Goal: Information Seeking & Learning: Learn about a topic

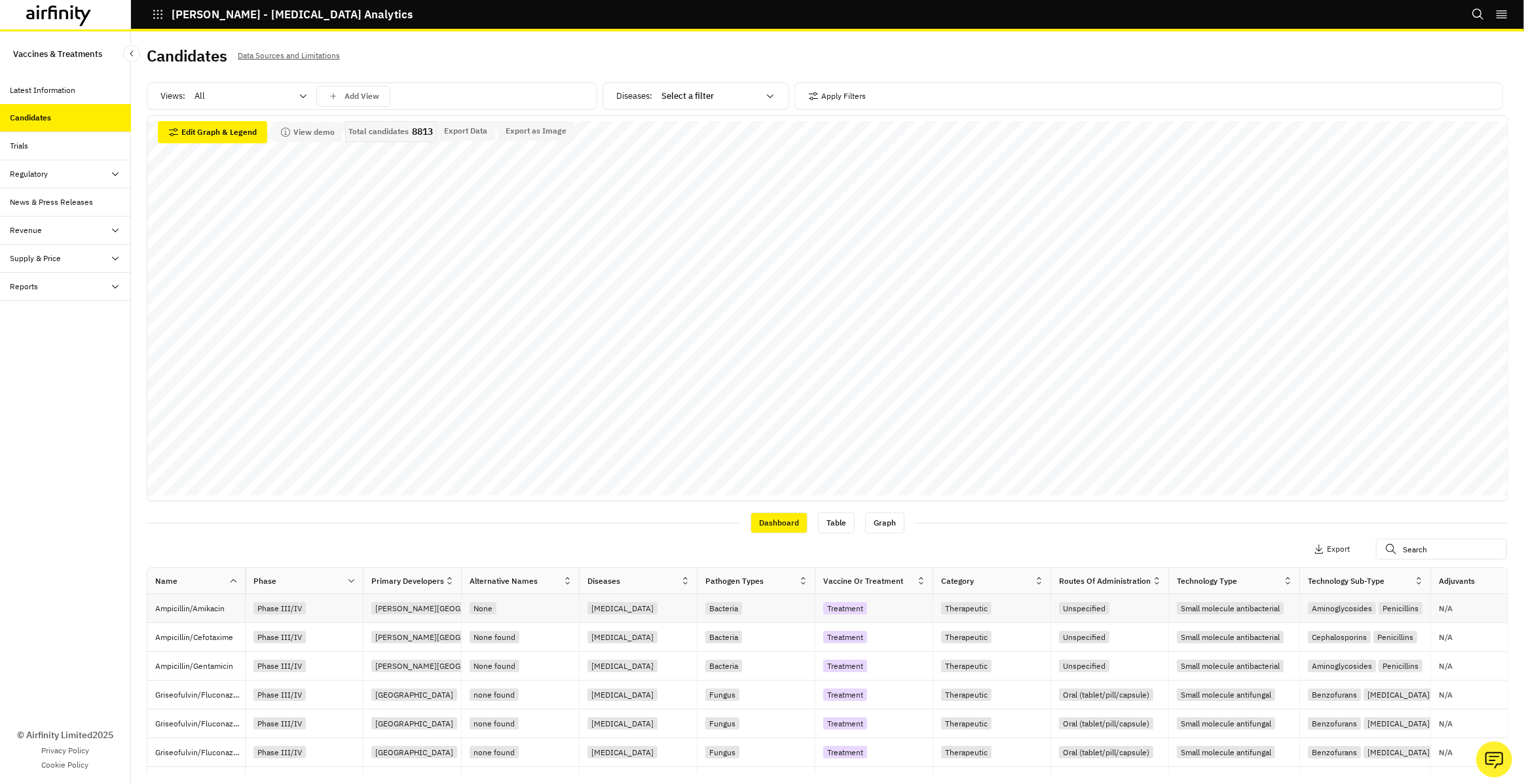
click at [612, 602] on div "[MEDICAL_DATA]" at bounding box center [622, 608] width 70 height 13
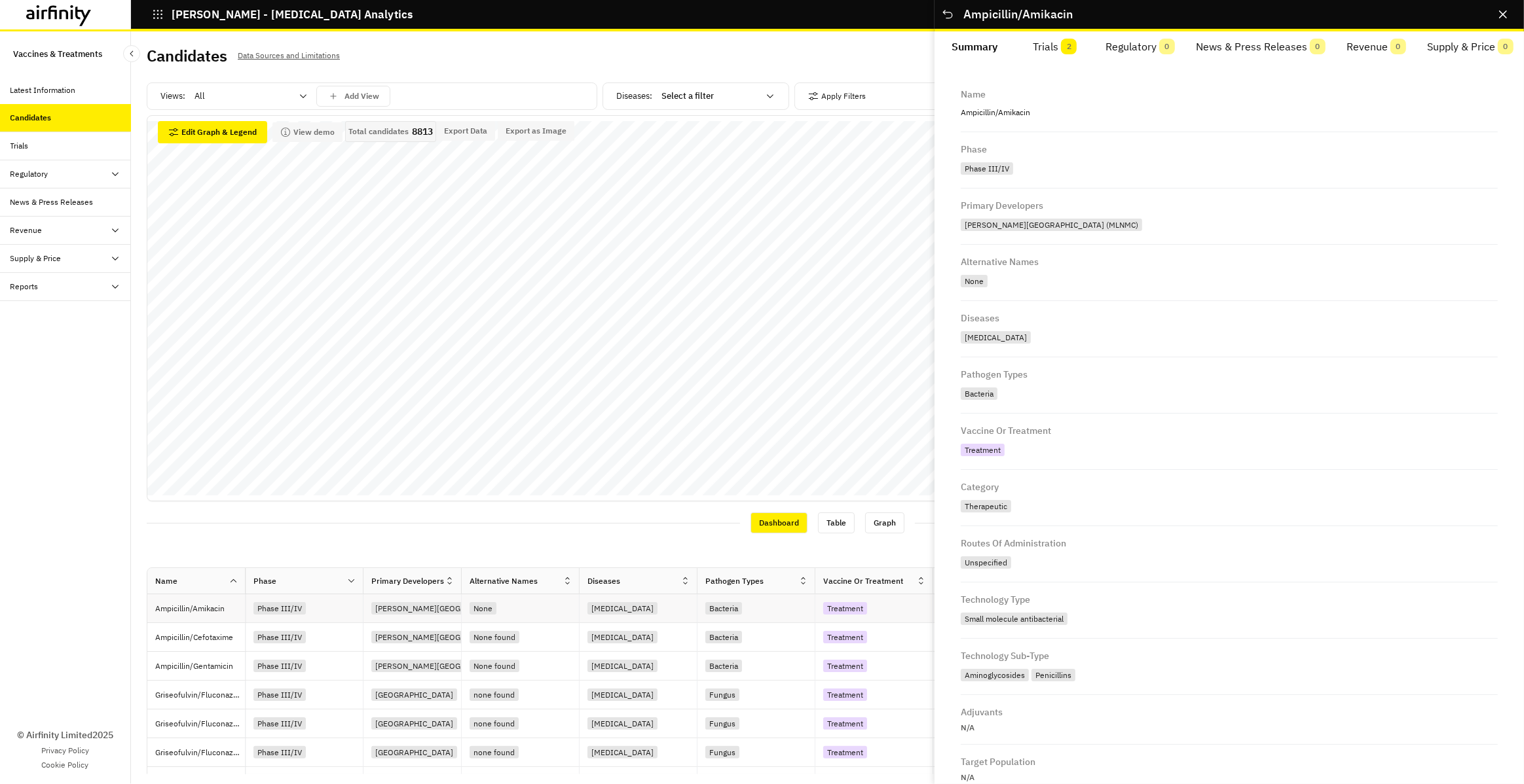
click at [612, 602] on div "[MEDICAL_DATA]" at bounding box center [622, 608] width 70 height 13
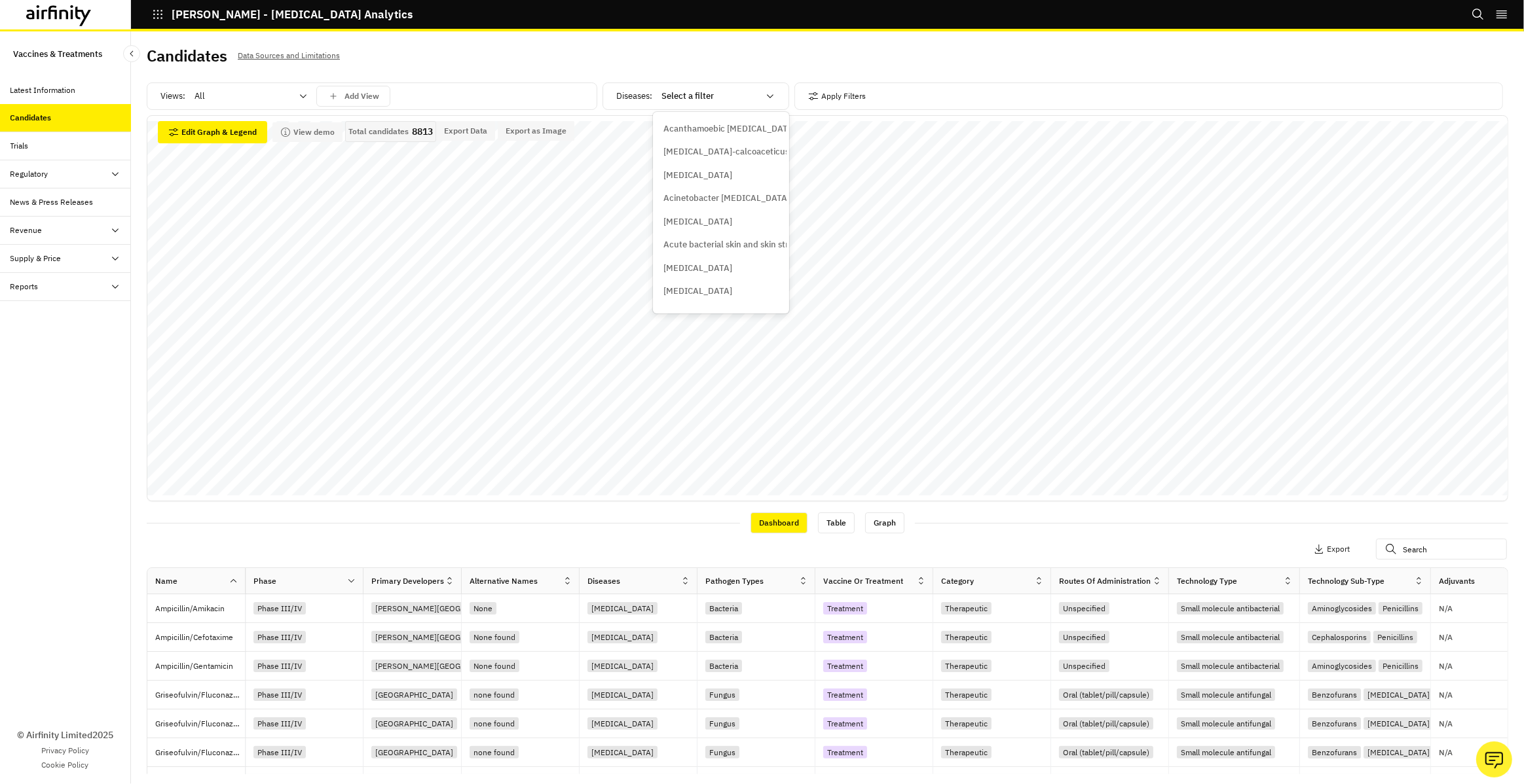
click at [712, 101] on div at bounding box center [710, 96] width 97 height 16
type input "aur"
click at [733, 151] on p "[MEDICAL_DATA]" at bounding box center [698, 151] width 69 height 13
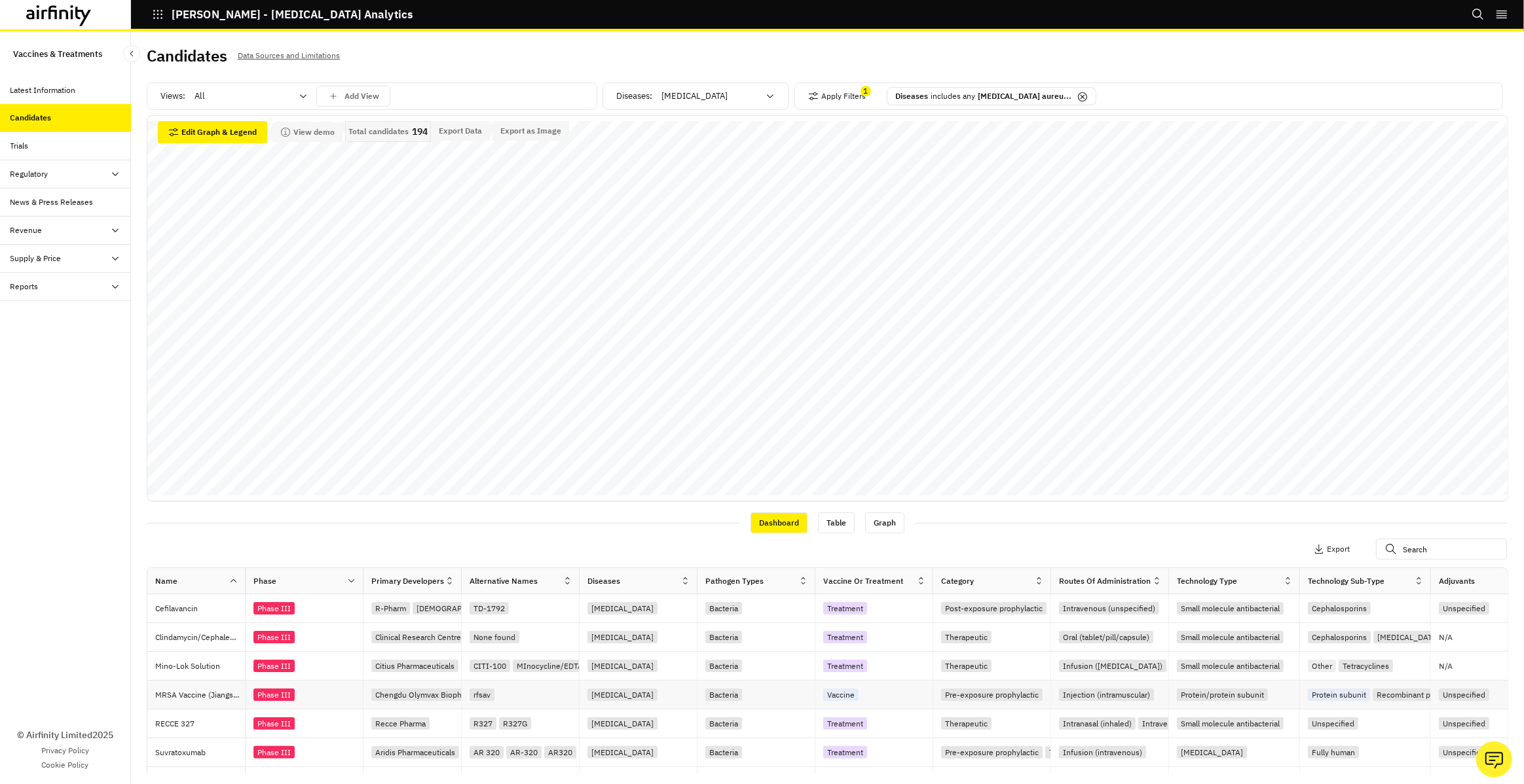
click at [511, 706] on div "rfsav" at bounding box center [521, 695] width 118 height 29
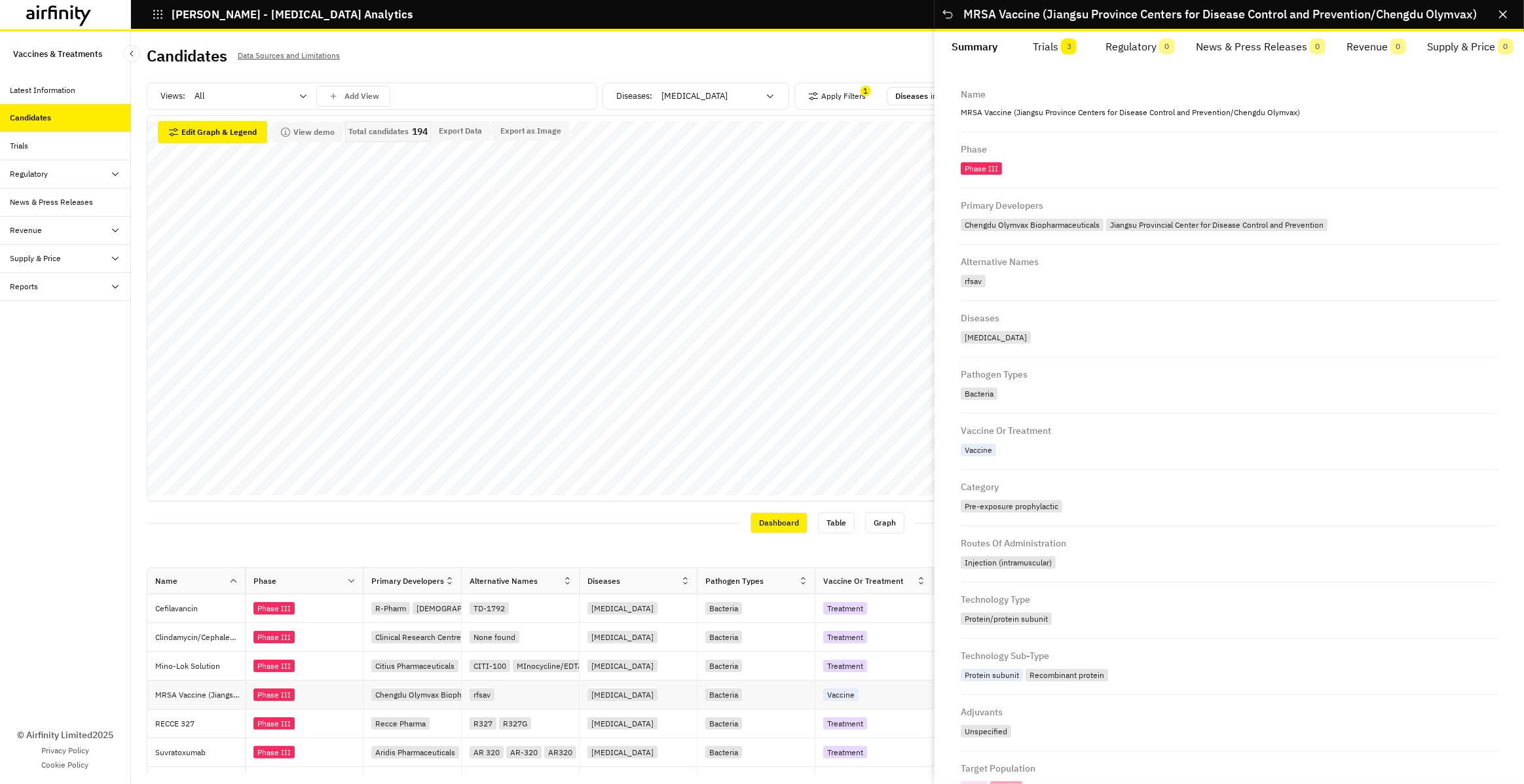
click at [511, 706] on div "rfsav" at bounding box center [521, 695] width 118 height 29
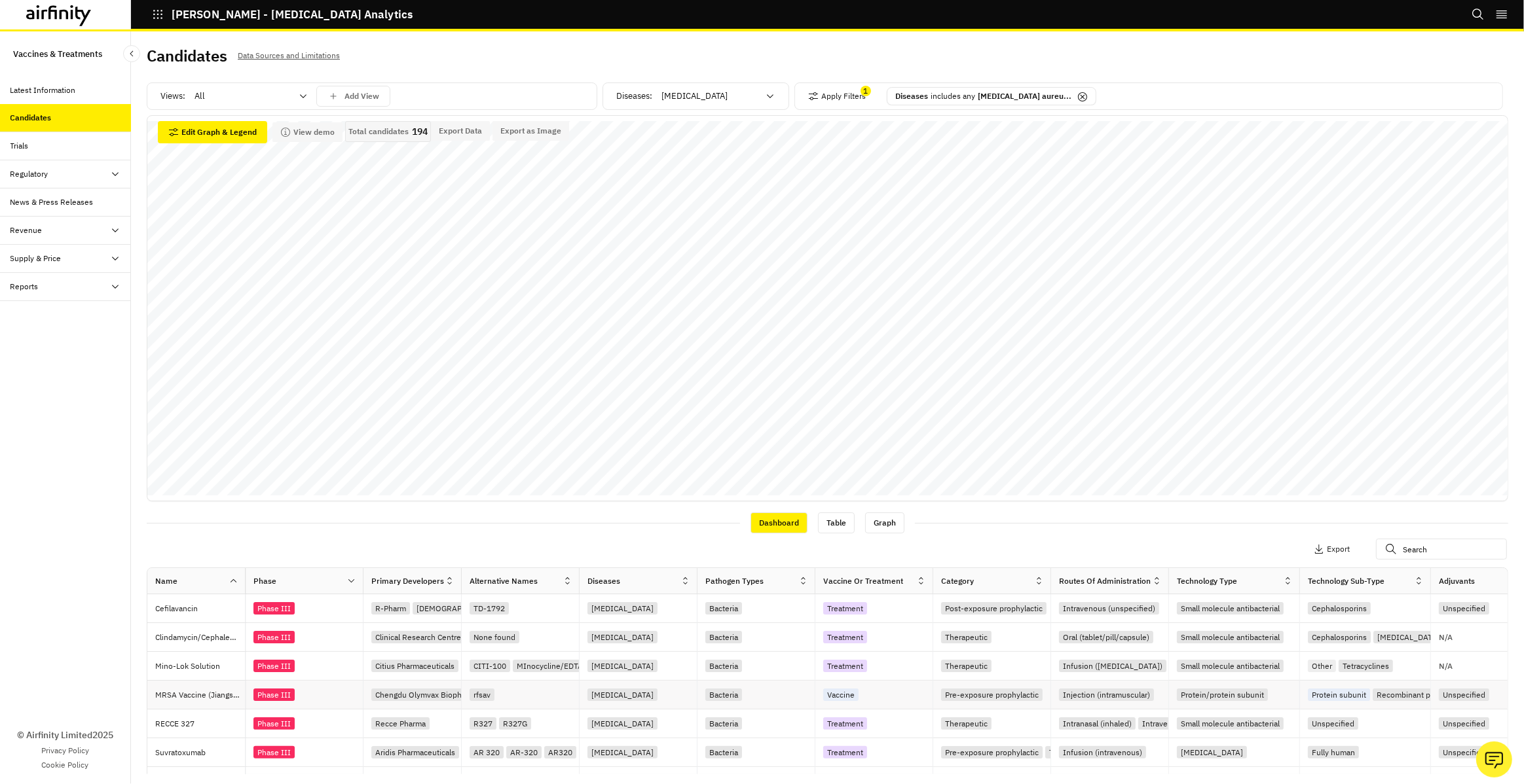
click at [511, 706] on div "rfsav" at bounding box center [521, 695] width 118 height 29
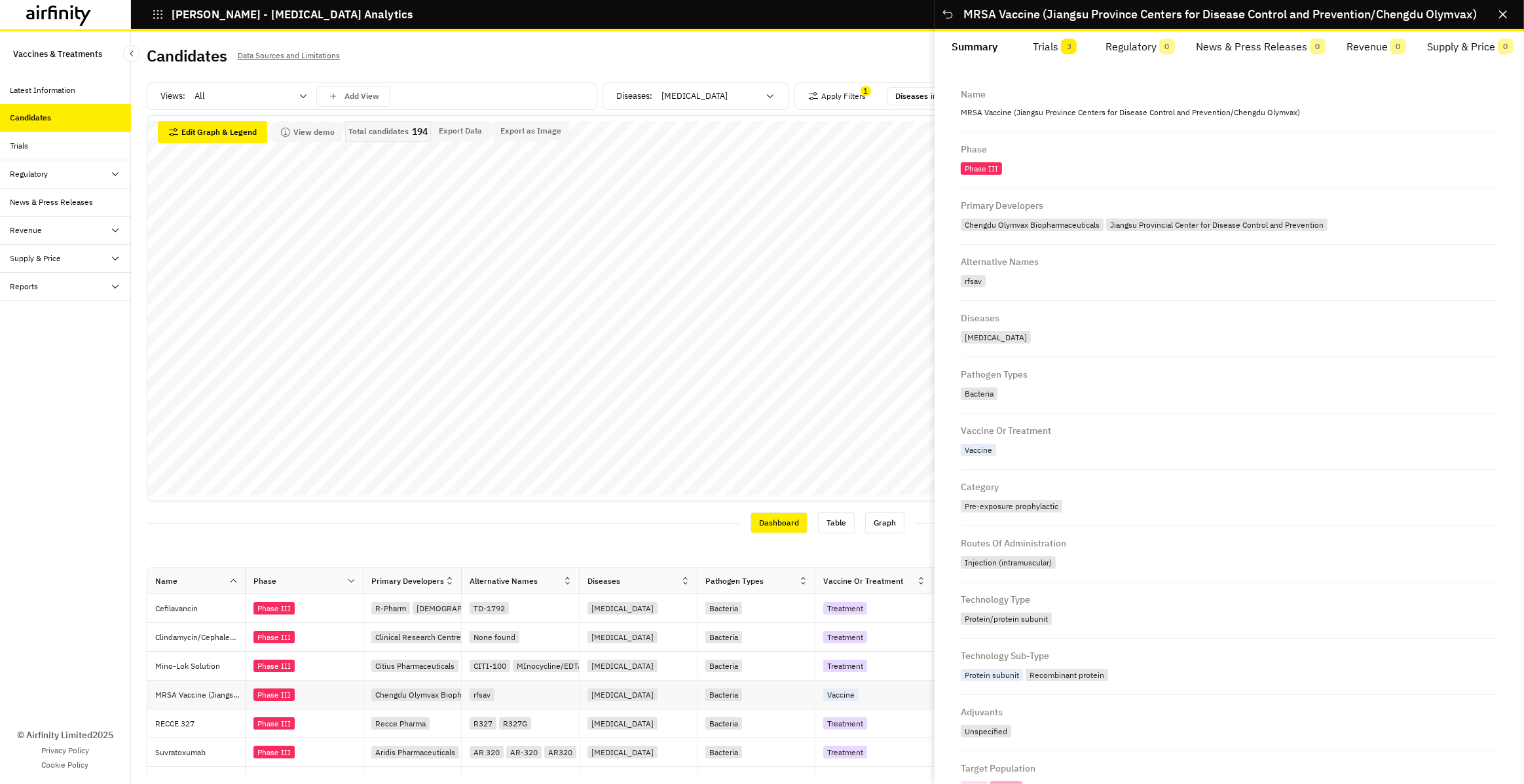
click at [511, 706] on div "rfsav" at bounding box center [521, 695] width 118 height 29
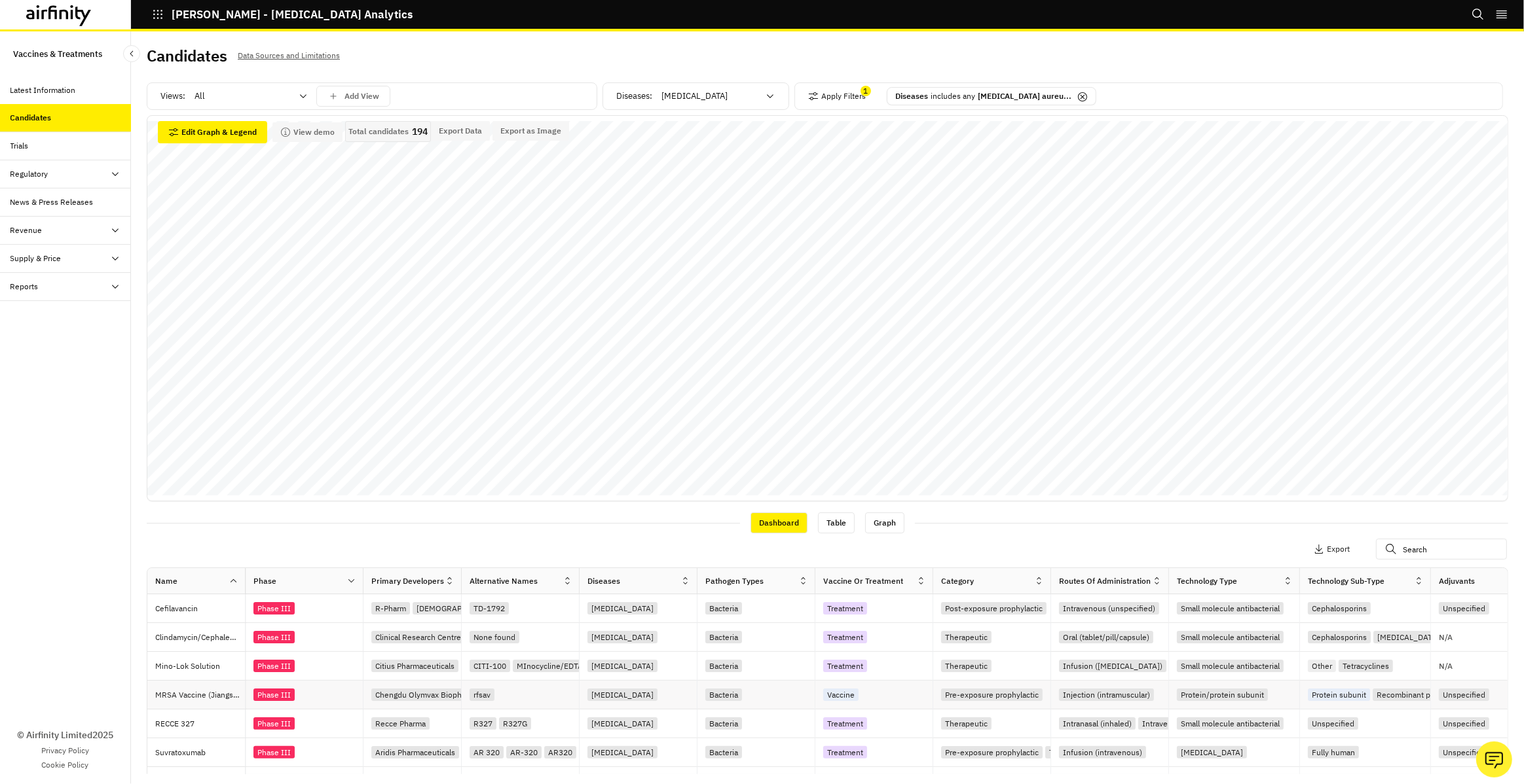
click at [511, 706] on div "rfsav" at bounding box center [521, 695] width 118 height 29
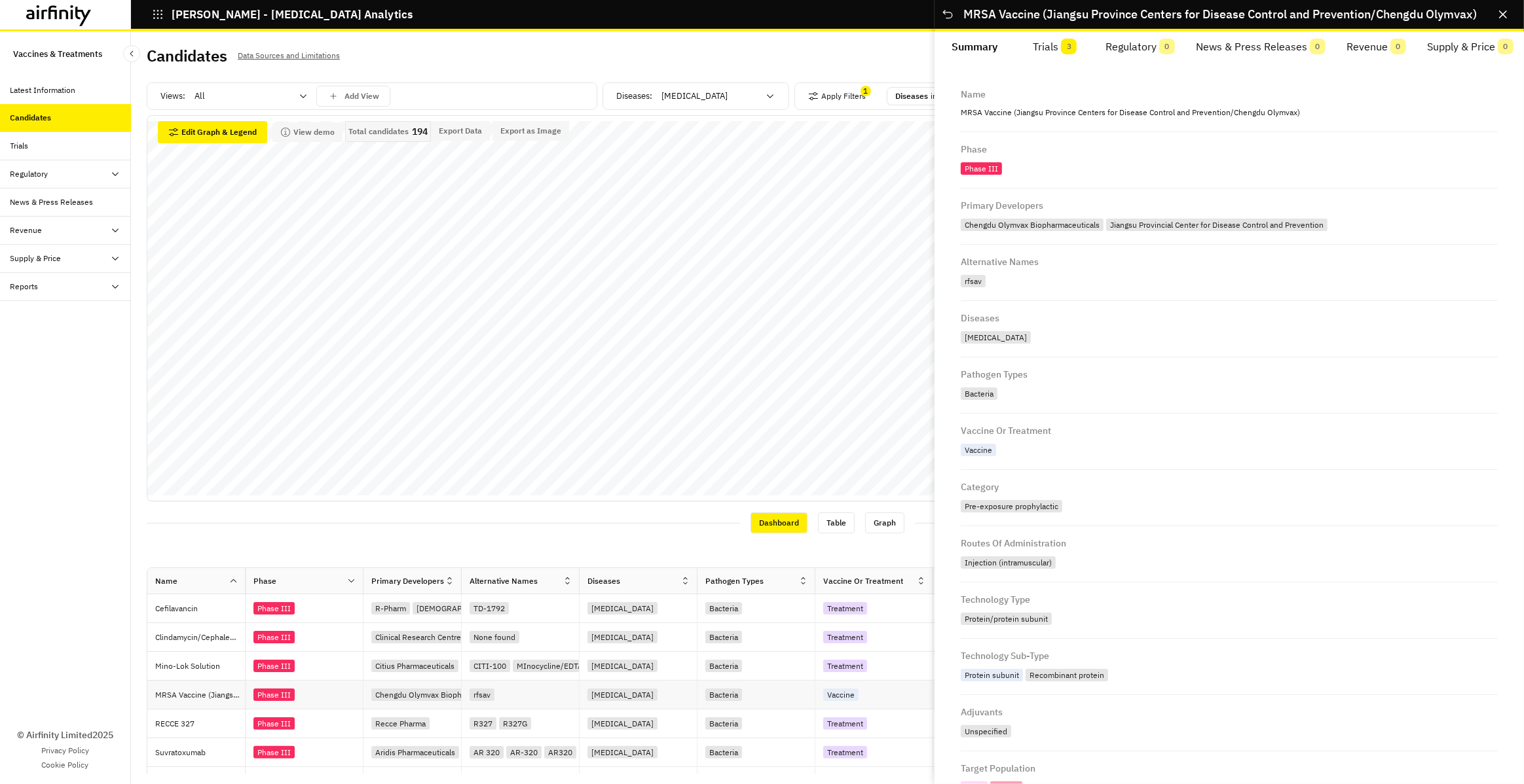
click at [511, 706] on div "rfsav" at bounding box center [521, 695] width 118 height 29
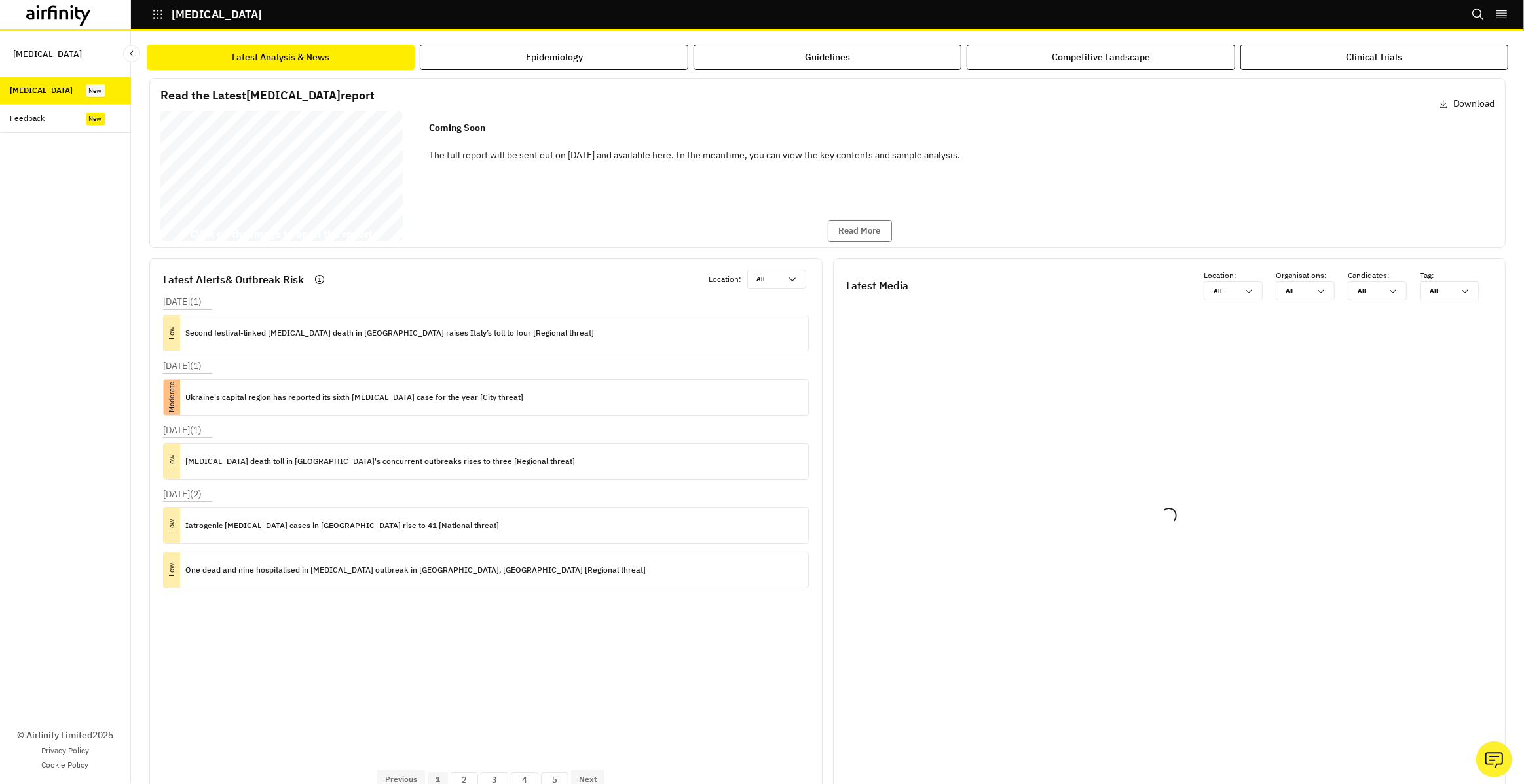
click at [1314, 70] on div "Read the Latest [MEDICAL_DATA] report Download [MEDICAL_DATA] Report [DATE] © 2…" at bounding box center [827, 461] width 1362 height 783
